Goal: Check status: Check status

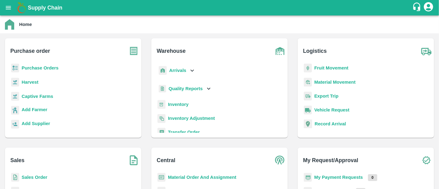
click at [329, 178] on b "My Payment Requests" at bounding box center [338, 177] width 49 height 5
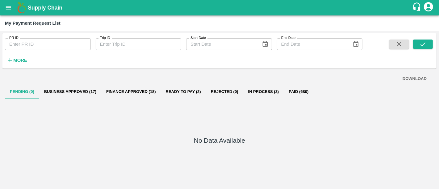
click at [197, 95] on button "Ready To Pay (2)" at bounding box center [183, 91] width 45 height 15
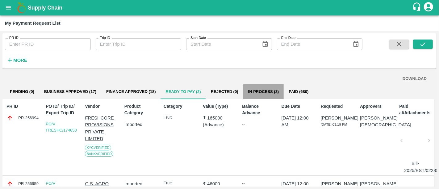
click at [272, 94] on button "In Process (3)" at bounding box center [263, 91] width 41 height 15
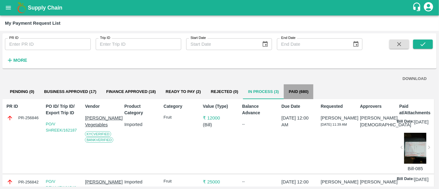
click at [305, 98] on button "Paid (680)" at bounding box center [299, 91] width 30 height 15
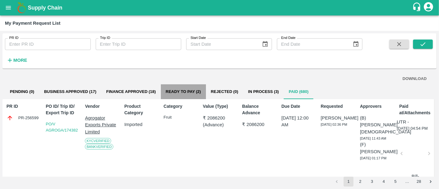
click at [200, 91] on button "Ready To Pay (2)" at bounding box center [183, 91] width 45 height 15
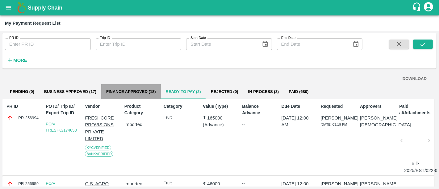
click at [159, 91] on button "Finance Approved (18)" at bounding box center [131, 91] width 60 height 15
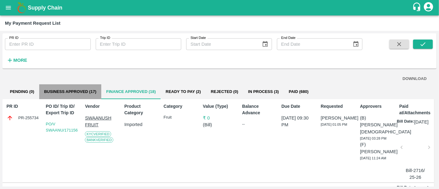
click at [97, 96] on button "Business Approved (17)" at bounding box center [70, 91] width 62 height 15
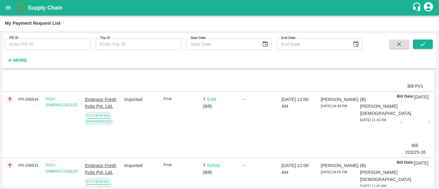
scroll to position [12, 0]
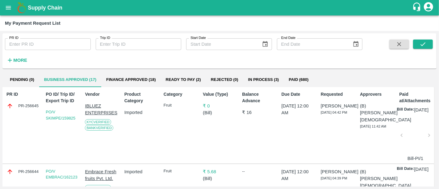
click at [136, 86] on button "Finance Approved (18)" at bounding box center [131, 79] width 60 height 15
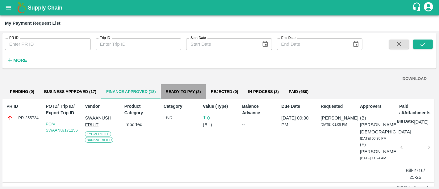
click at [184, 98] on button "Ready To Pay (2)" at bounding box center [183, 91] width 45 height 15
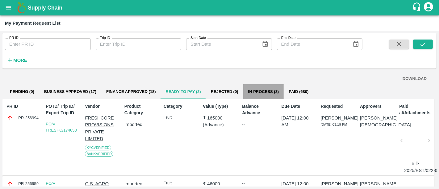
click at [271, 99] on button "In Process (3)" at bounding box center [263, 91] width 41 height 15
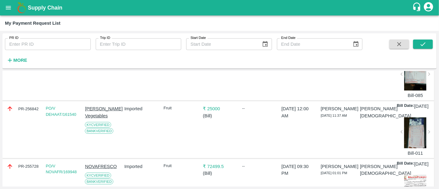
scroll to position [62, 0]
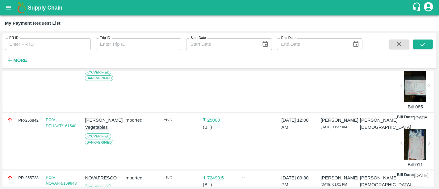
click at [214, 124] on p "₹ 25000" at bounding box center [219, 120] width 33 height 7
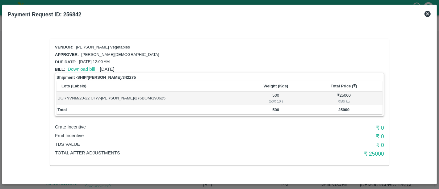
click at [429, 15] on icon at bounding box center [427, 13] width 7 height 7
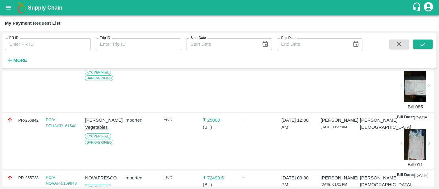
scroll to position [44, 0]
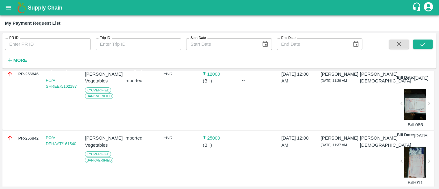
click at [409, 106] on div at bounding box center [415, 104] width 22 height 31
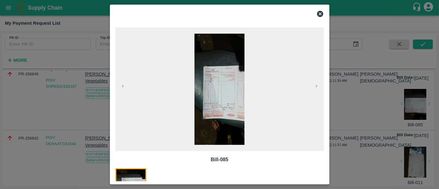
click at [375, 127] on div at bounding box center [219, 94] width 439 height 189
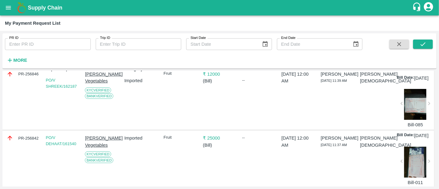
scroll to position [0, 0]
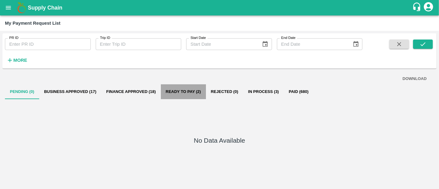
click at [192, 96] on button "Ready To Pay (2)" at bounding box center [183, 91] width 45 height 15
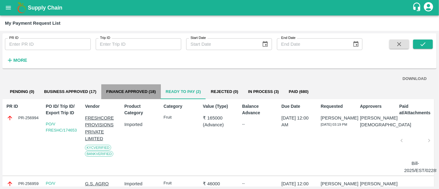
click at [141, 87] on button "Finance Approved (18)" at bounding box center [131, 91] width 60 height 15
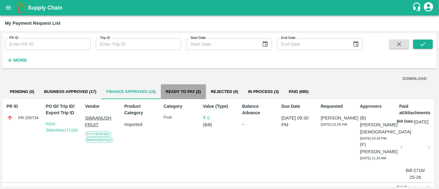
click at [178, 86] on button "Ready To Pay (2)" at bounding box center [183, 91] width 45 height 15
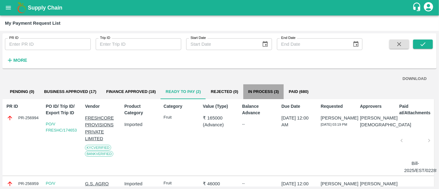
click at [280, 89] on button "In Process (3)" at bounding box center [263, 91] width 41 height 15
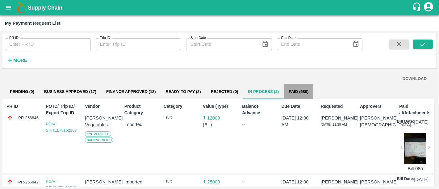
click at [303, 92] on button "Paid (680)" at bounding box center [299, 91] width 30 height 15
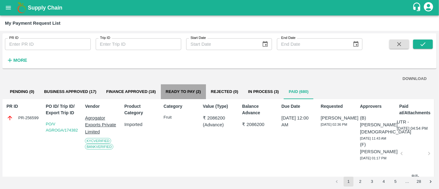
click at [190, 89] on button "Ready To Pay (2)" at bounding box center [183, 91] width 45 height 15
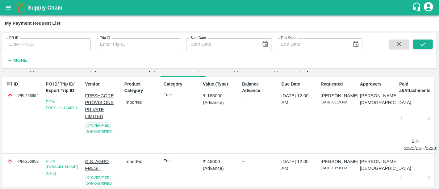
scroll to position [22, 0]
click at [129, 160] on p "Imported" at bounding box center [140, 161] width 33 height 7
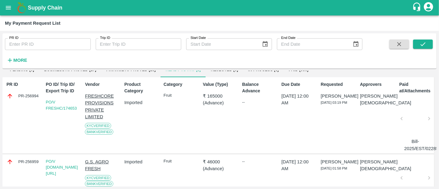
click at [142, 104] on p "Imported" at bounding box center [140, 102] width 33 height 7
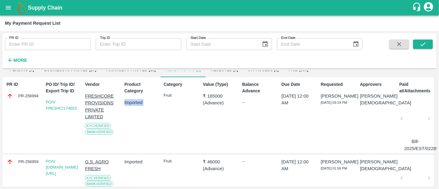
click at [142, 101] on p "Imported" at bounding box center [140, 102] width 33 height 7
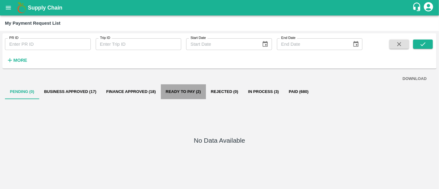
click at [188, 92] on button "Ready To Pay (2)" at bounding box center [183, 91] width 45 height 15
